Goal: Task Accomplishment & Management: Manage account settings

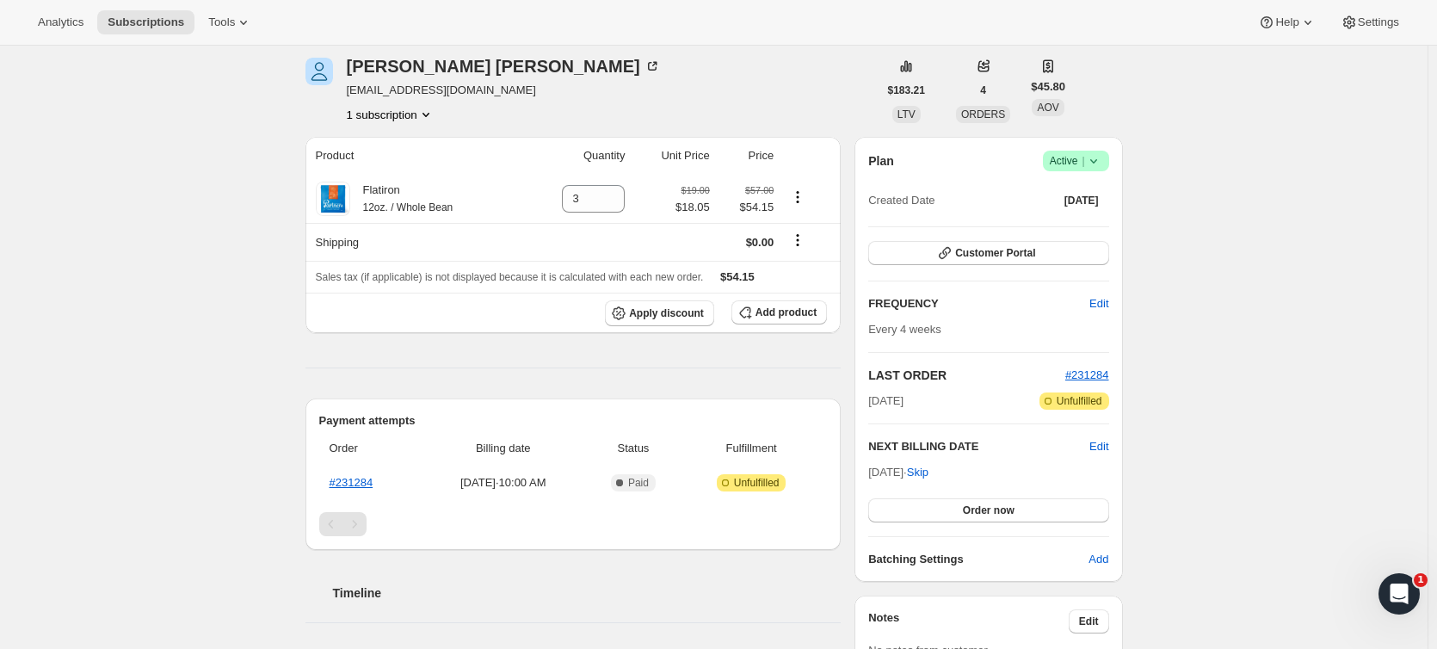
scroll to position [86, 0]
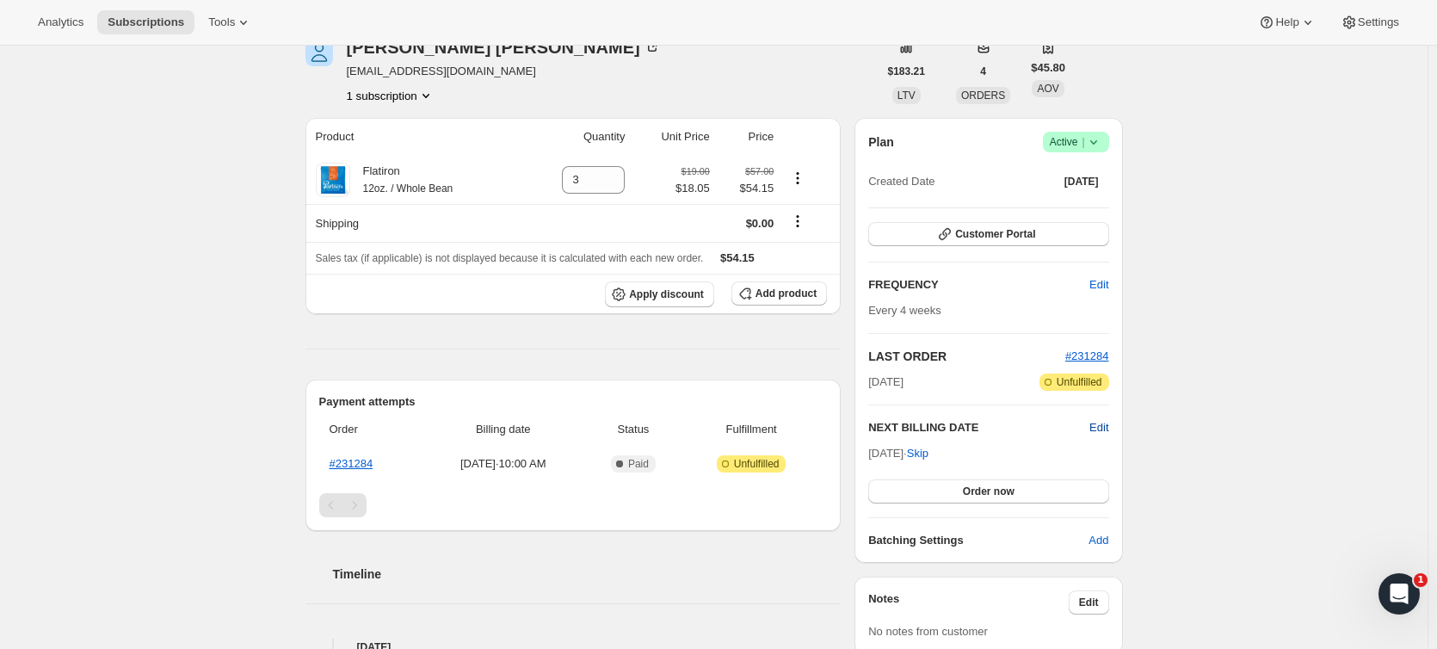
click at [1103, 425] on span "Edit" at bounding box center [1098, 427] width 19 height 17
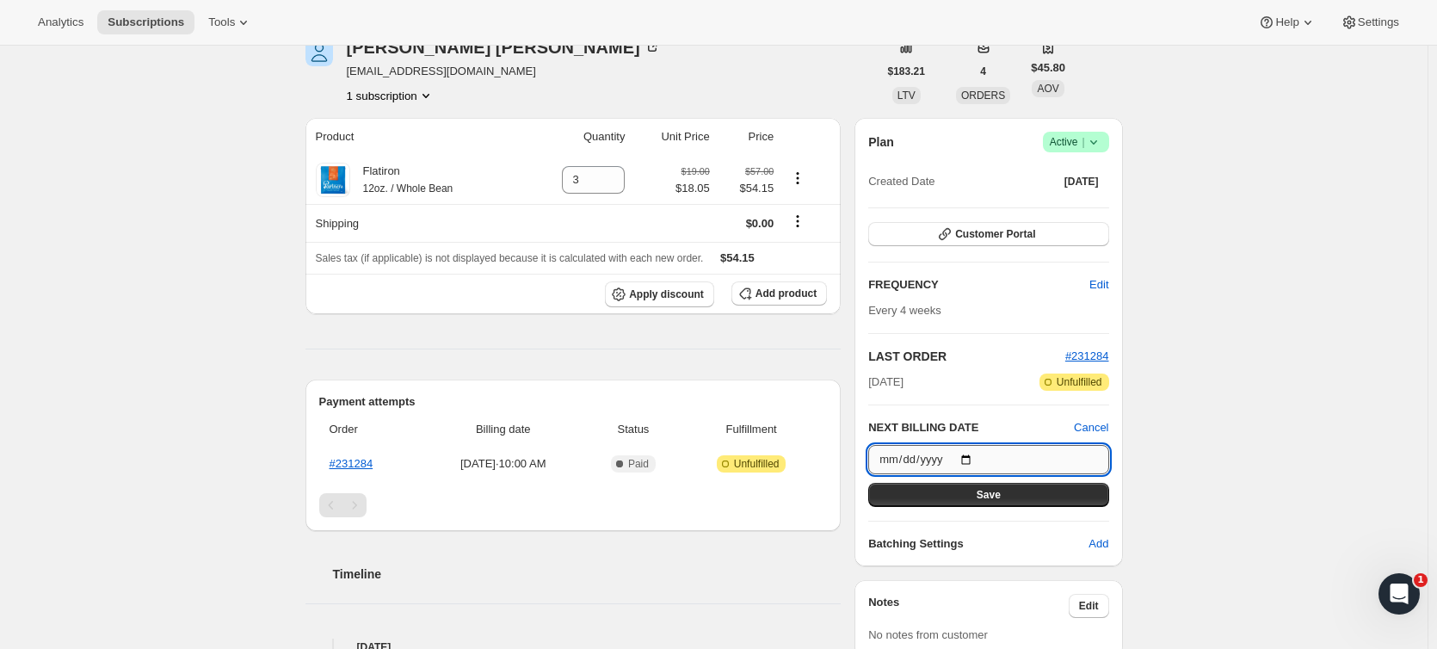
click at [918, 449] on input "2025-10-03" at bounding box center [988, 459] width 240 height 29
click at [969, 457] on input "2025-10-03" at bounding box center [988, 459] width 240 height 29
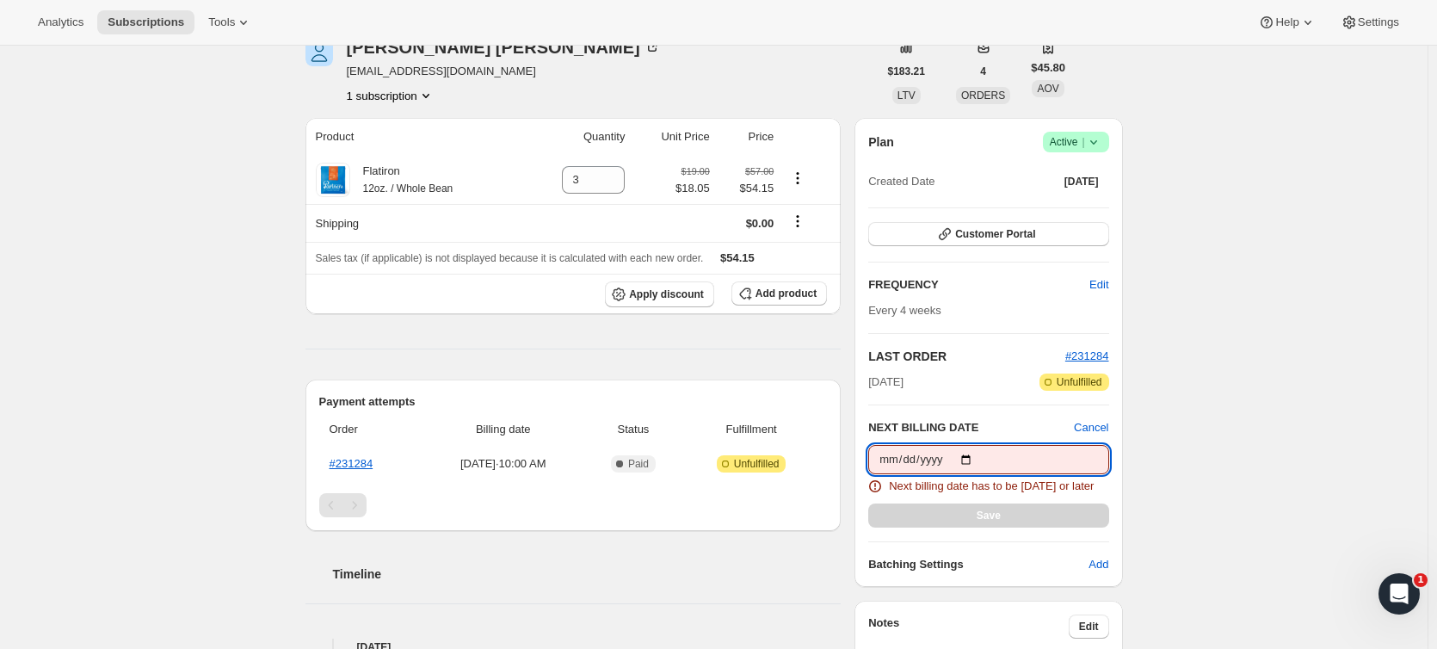
type input "2025-09-19"
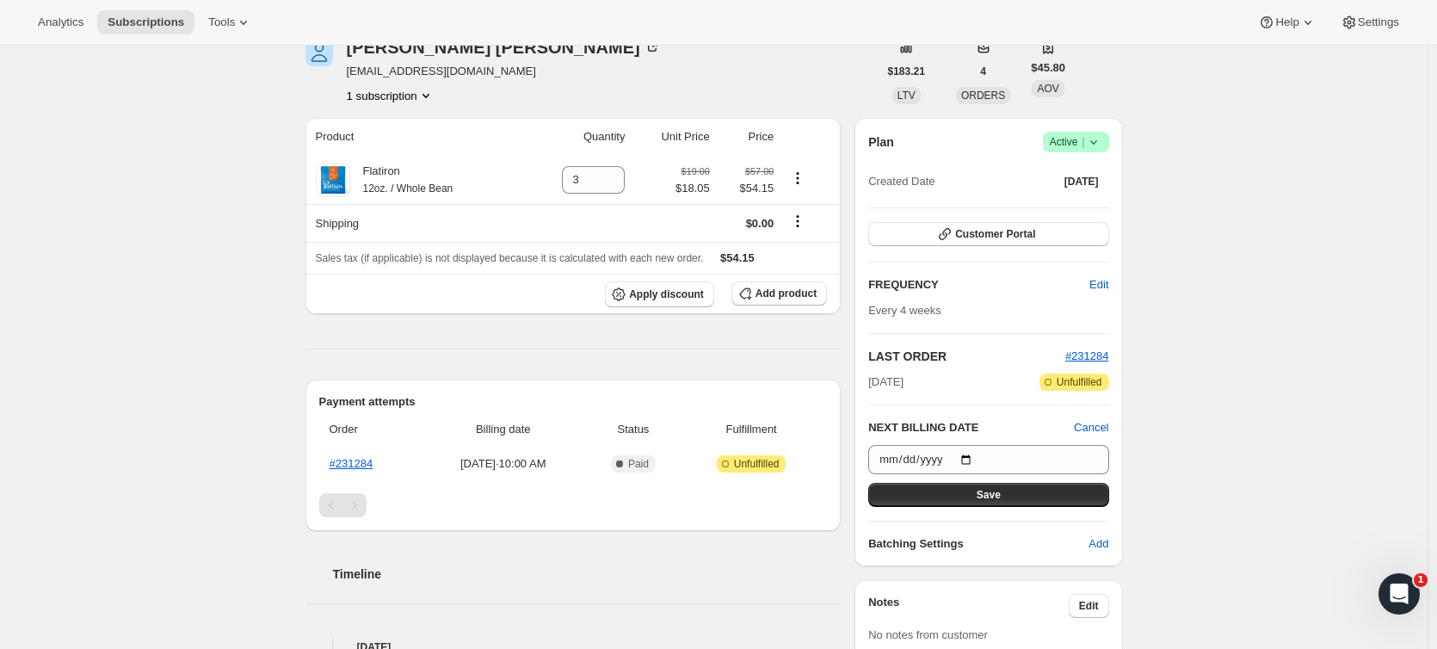
click at [1264, 302] on div "Subscription #32581976143. This page is ready Subscription #32581976143 Success…" at bounding box center [713, 544] width 1427 height 1168
click at [995, 494] on span "Save" at bounding box center [989, 495] width 24 height 14
